Goal: Information Seeking & Learning: Find specific fact

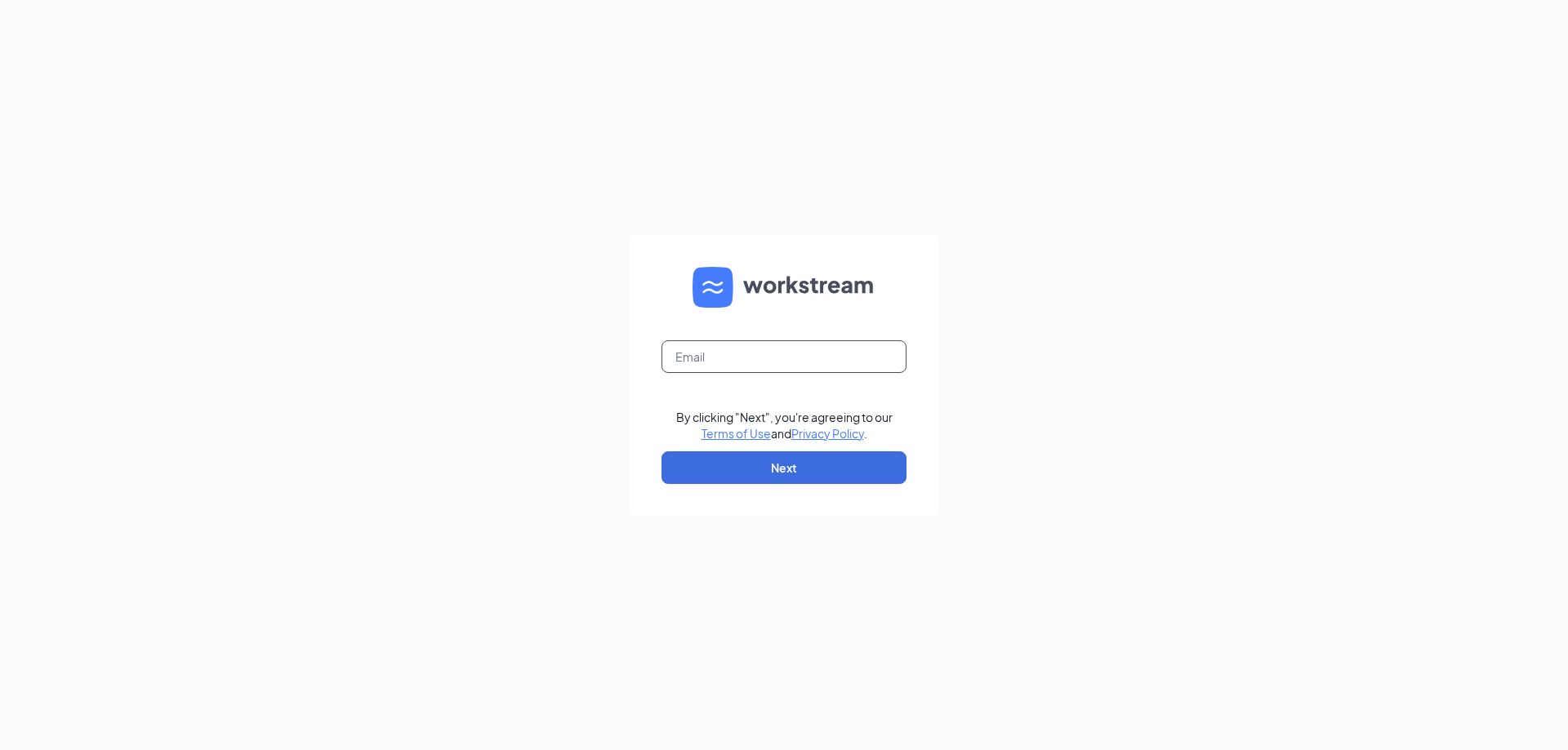
click at [850, 357] on input "text" at bounding box center [783, 356] width 245 height 33
type input "[EMAIL_ADDRESS][DOMAIN_NAME]"
click at [824, 454] on button "Next" at bounding box center [783, 468] width 245 height 33
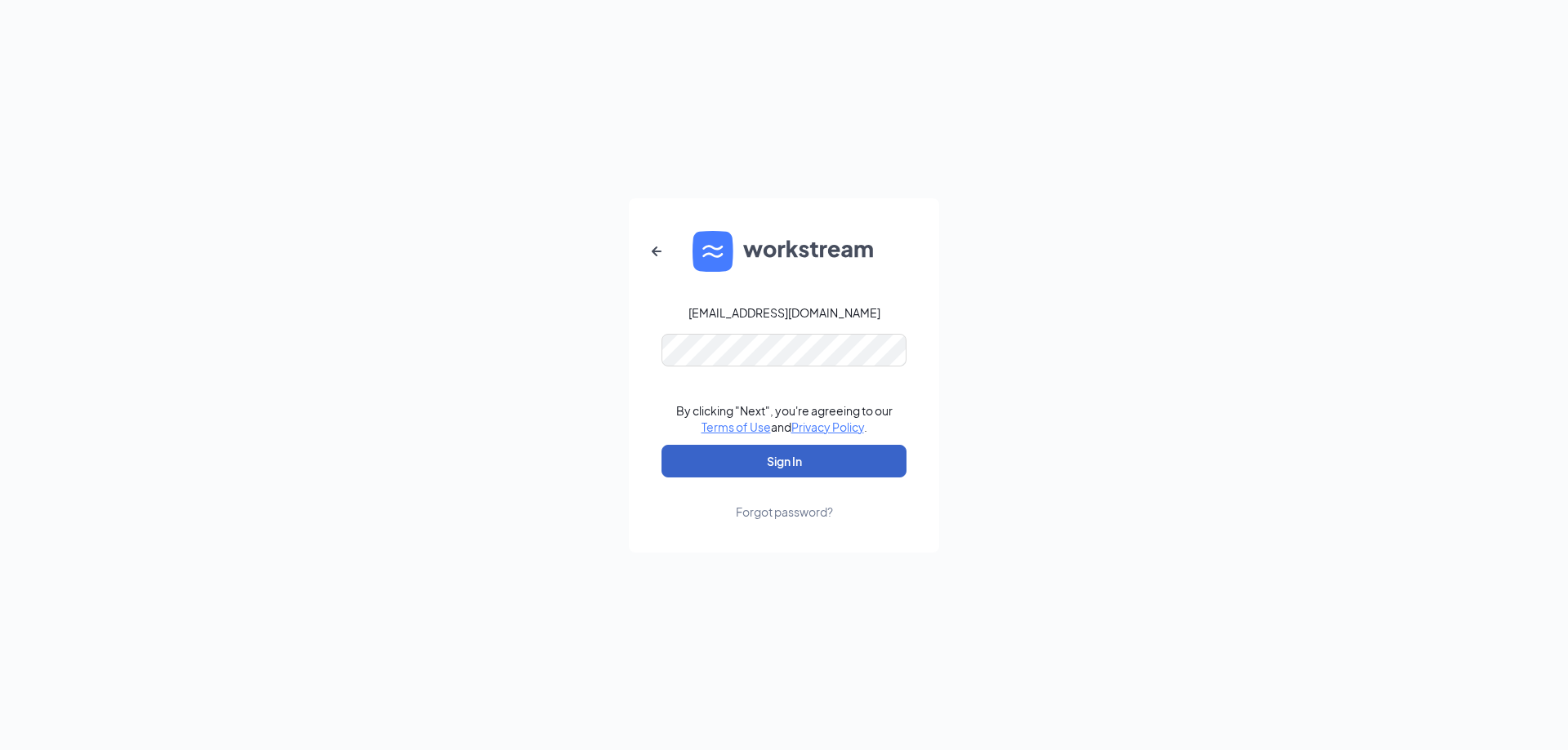
click at [833, 468] on button "Sign In" at bounding box center [783, 461] width 245 height 33
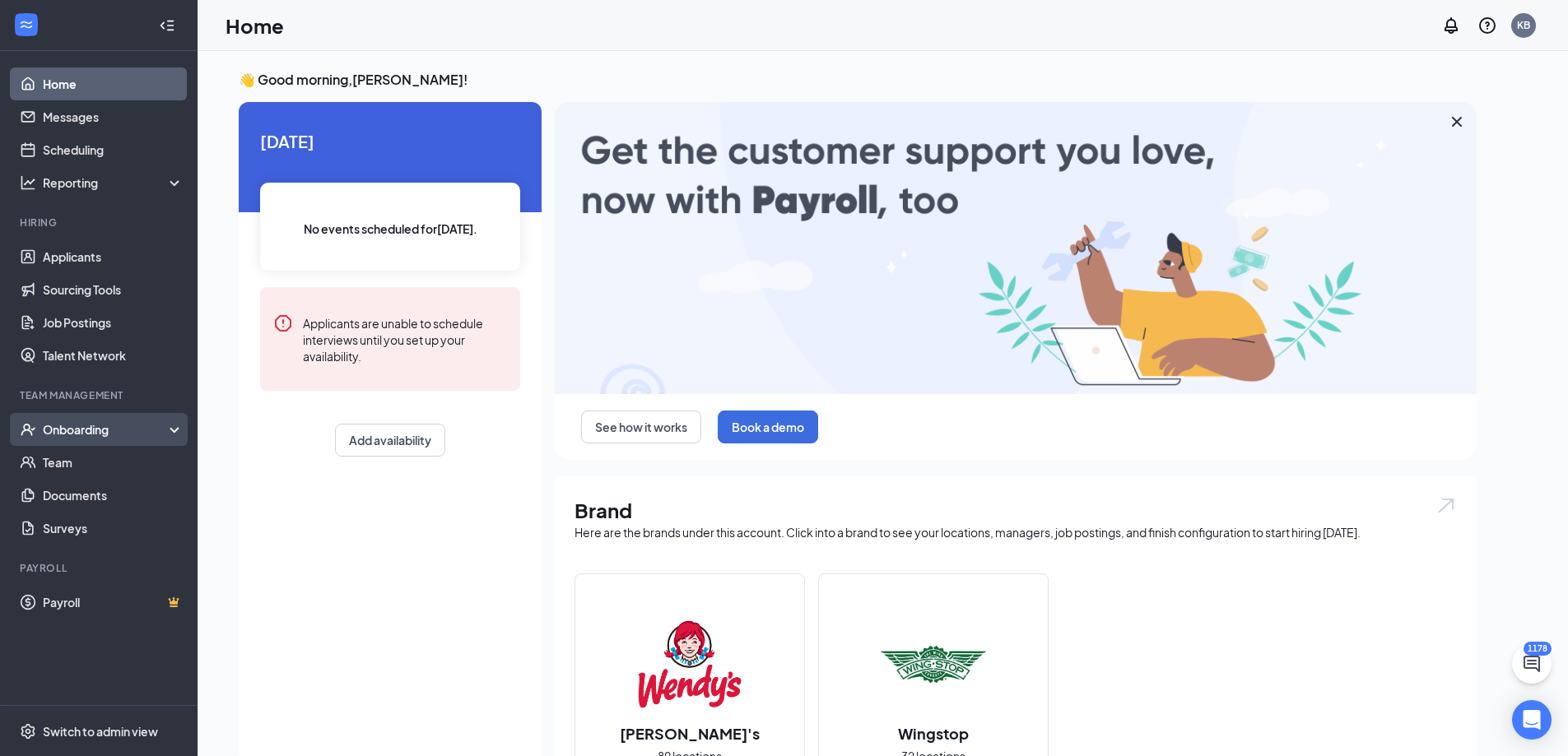
click at [108, 421] on div "Onboarding" at bounding box center [99, 430] width 198 height 33
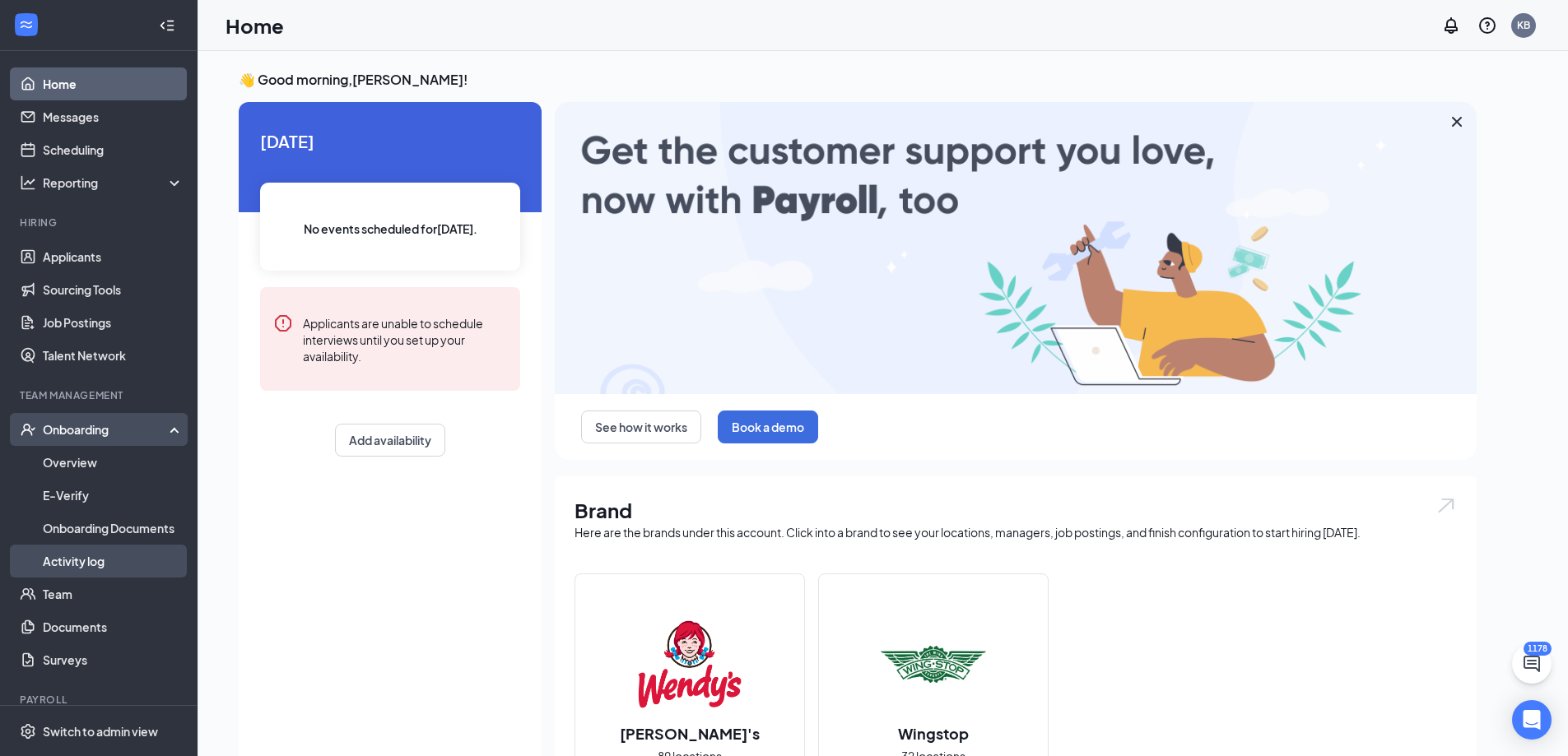
click at [93, 554] on link "Activity log" at bounding box center [114, 561] width 141 height 33
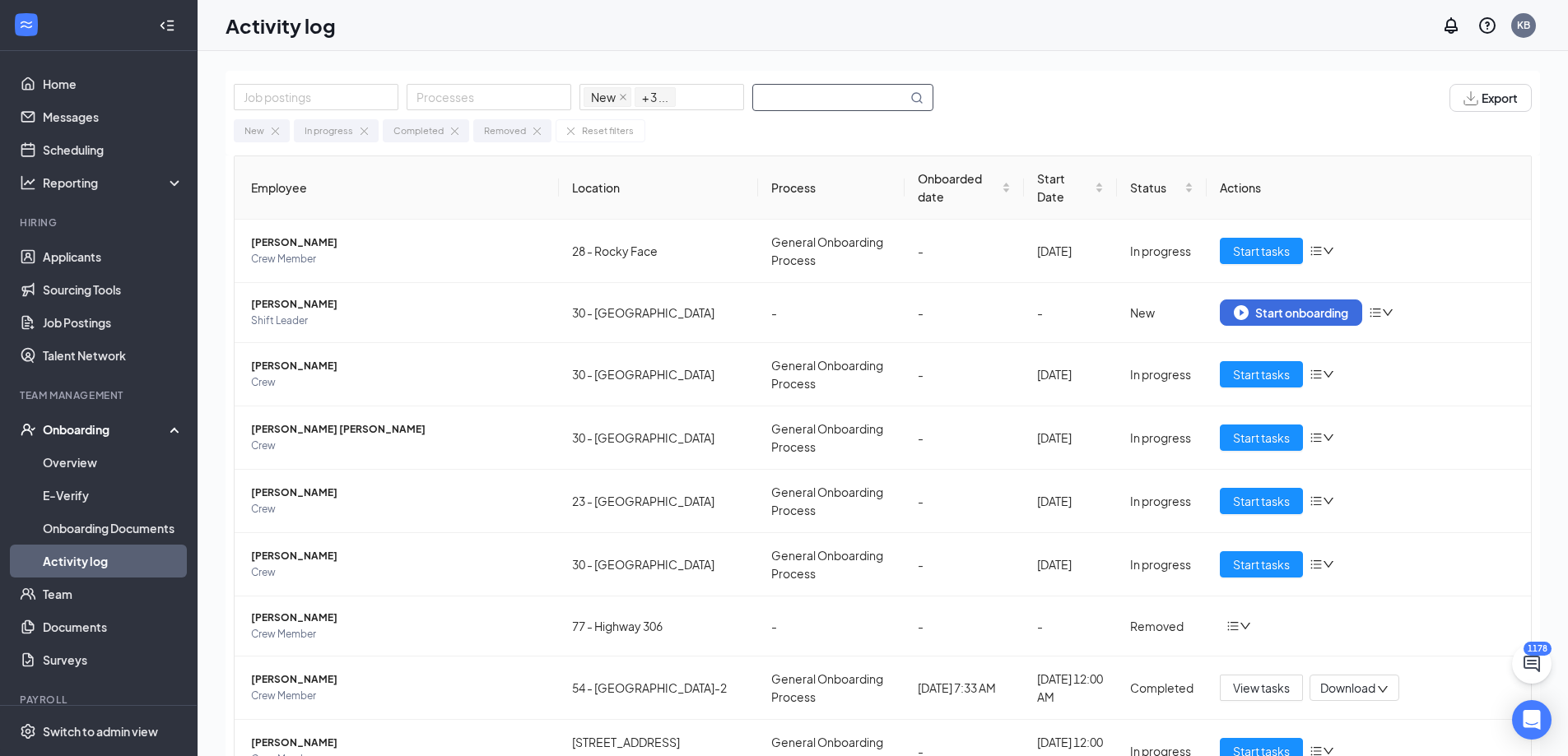
click at [788, 98] on input "text" at bounding box center [829, 97] width 154 height 26
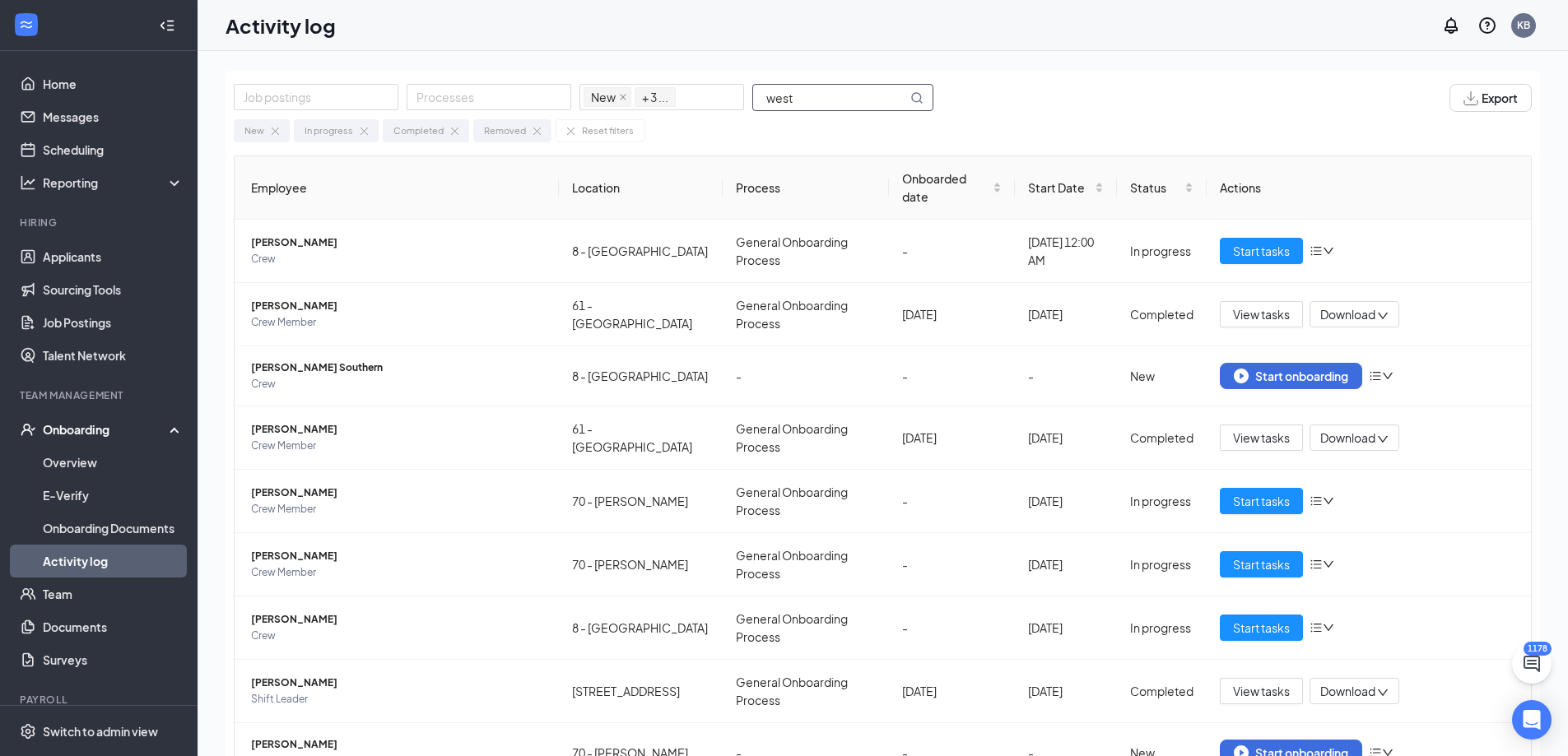
click at [859, 100] on input "west" at bounding box center [829, 97] width 154 height 26
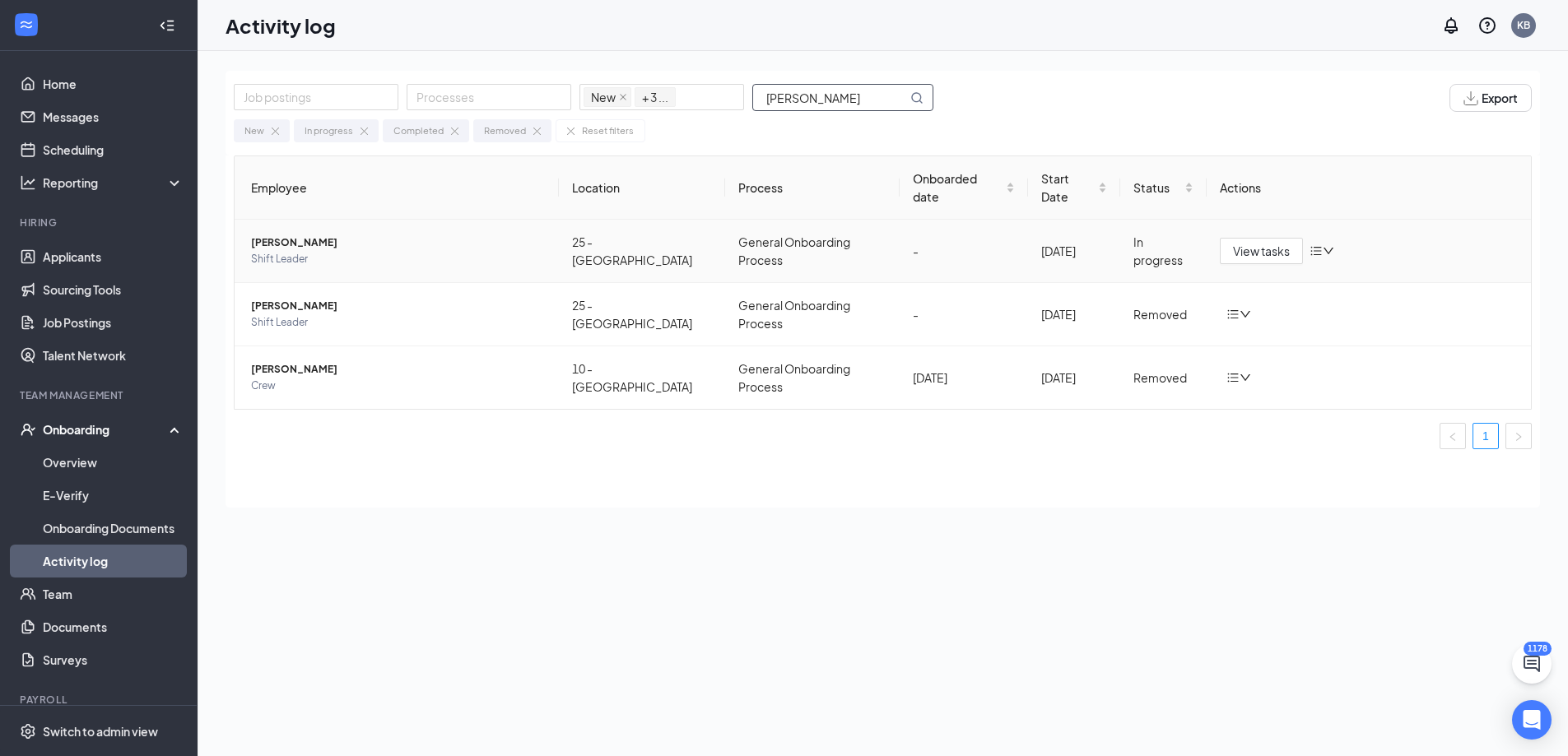
type input "latonya"
click at [282, 235] on span "Latonya West" at bounding box center [398, 243] width 295 height 17
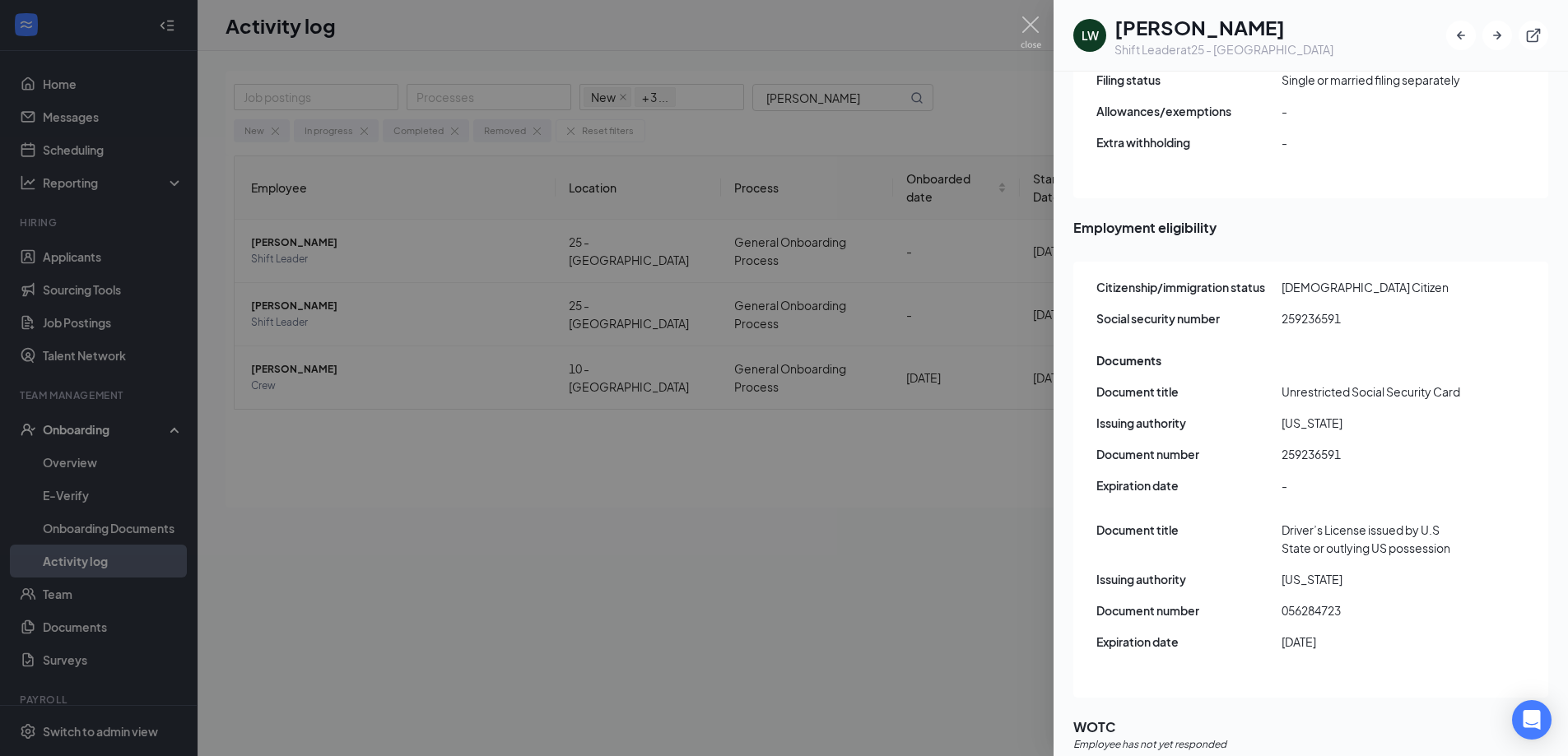
scroll to position [1828, 0]
click at [1307, 598] on span "056284723" at bounding box center [1374, 607] width 185 height 18
copy span "056284723"
click at [1328, 441] on span "259236591" at bounding box center [1374, 451] width 185 height 18
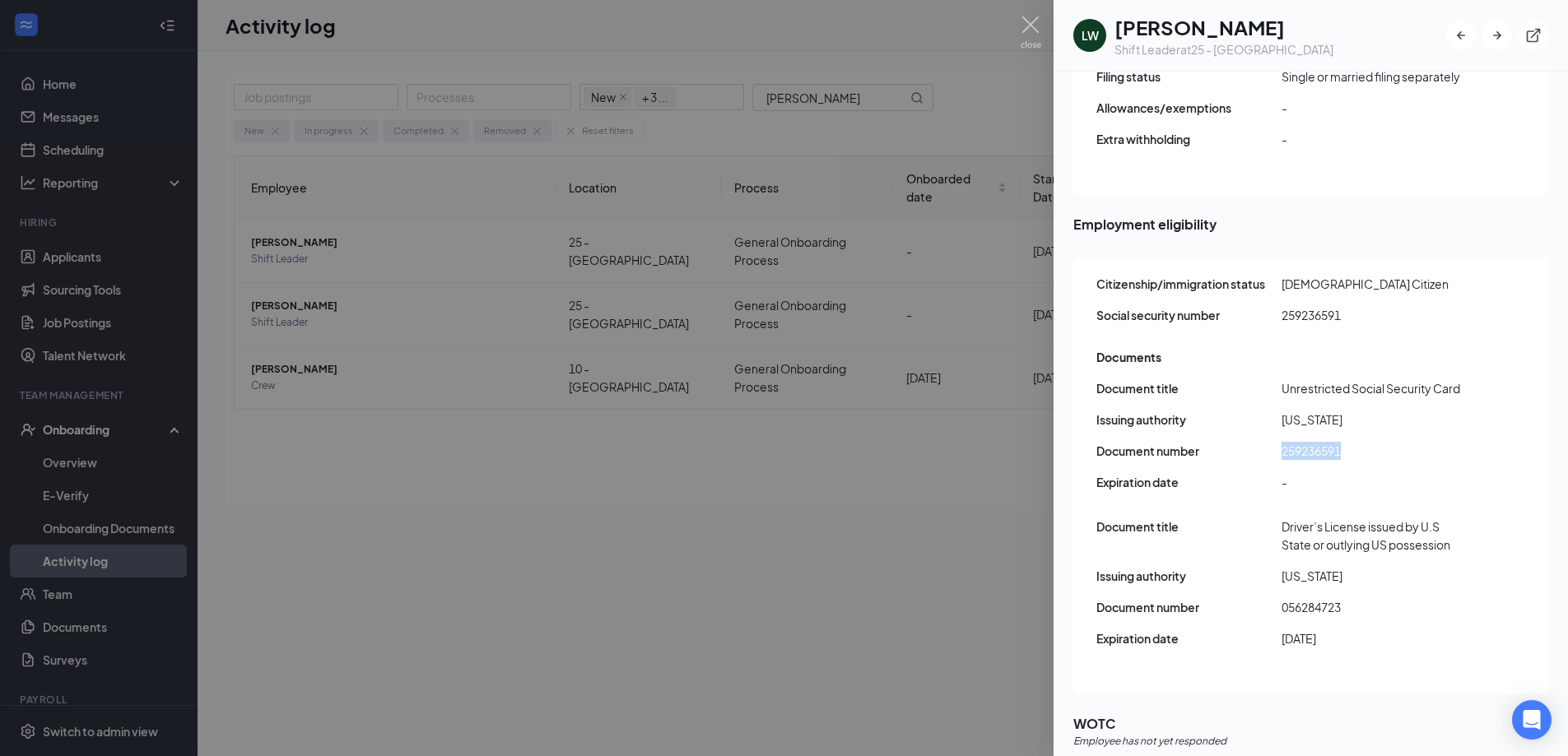
click at [1328, 441] on span "259236591" at bounding box center [1374, 451] width 185 height 18
copy span "259236591"
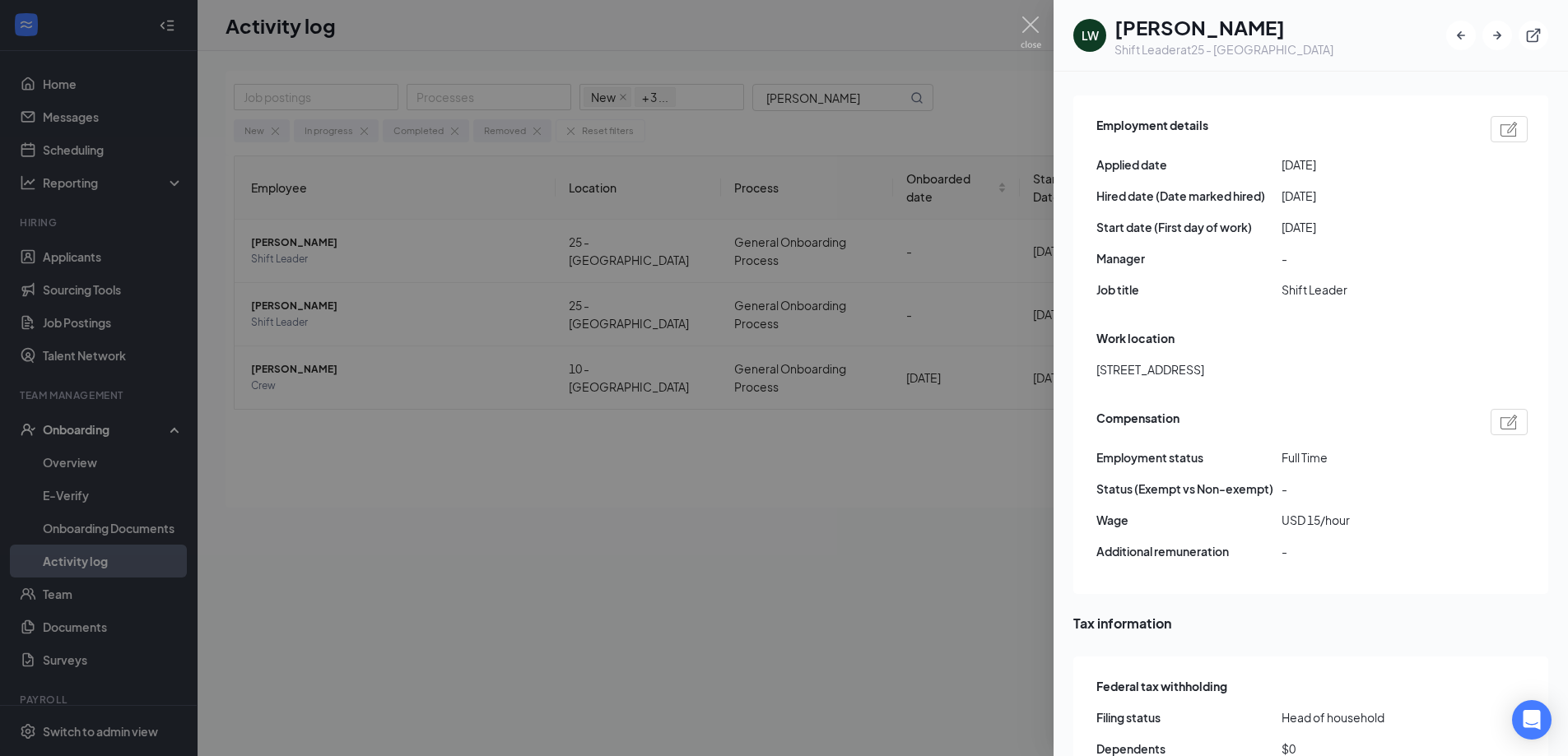
scroll to position [1006, 0]
